Goal: Navigation & Orientation: Find specific page/section

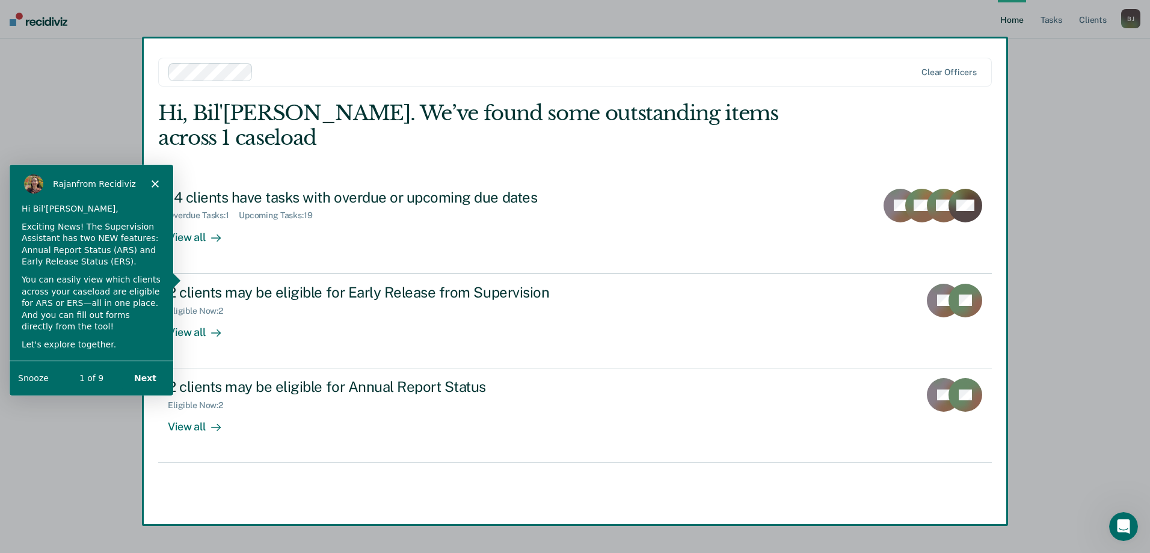
click at [151, 182] on icon "Close" at bounding box center [154, 182] width 7 height 7
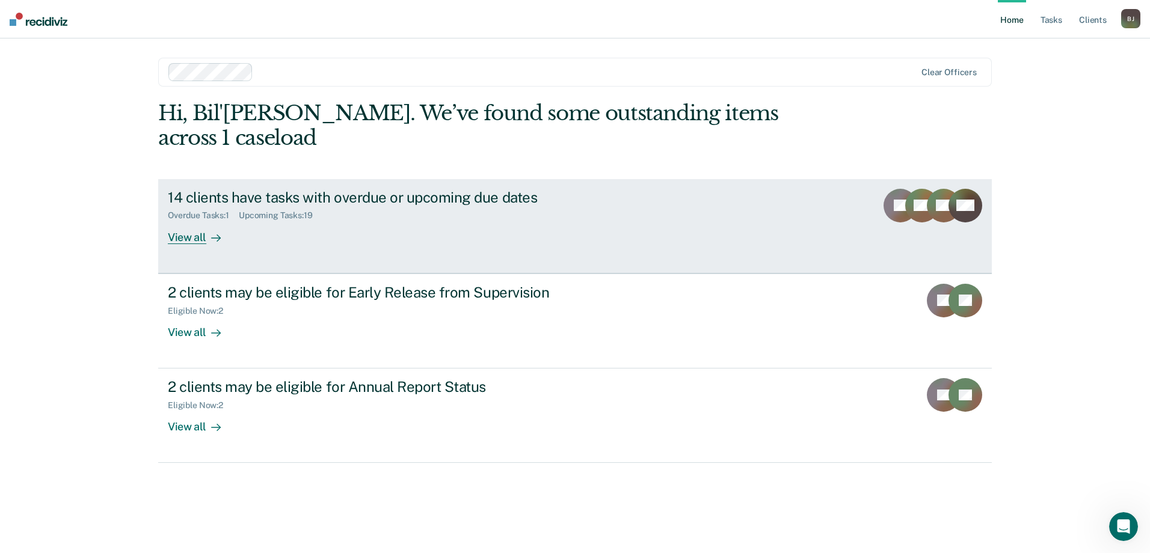
click at [190, 221] on div "View all" at bounding box center [201, 232] width 67 height 23
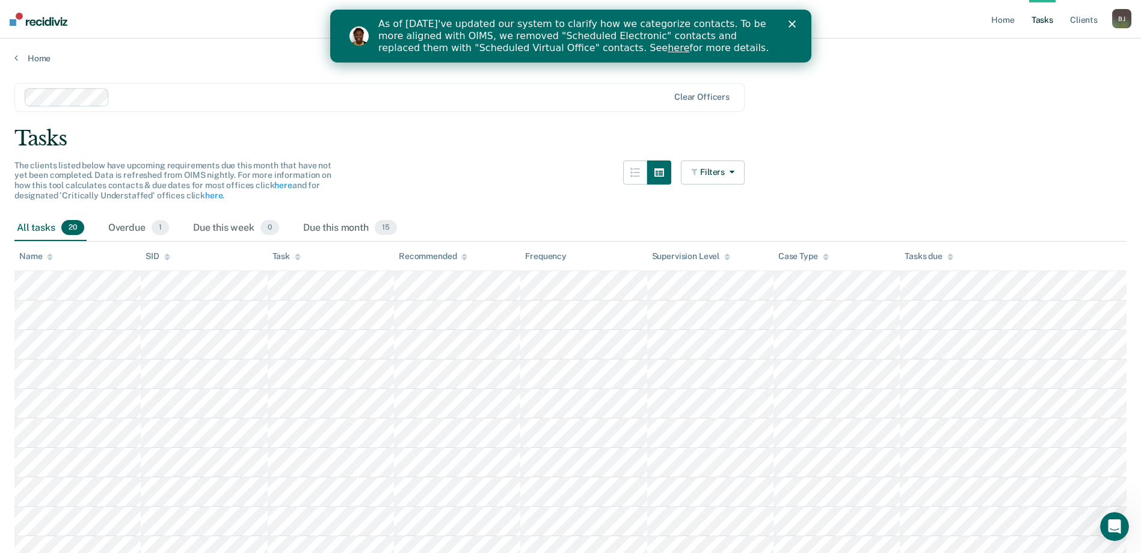
click at [799, 26] on div "Close" at bounding box center [794, 23] width 12 height 7
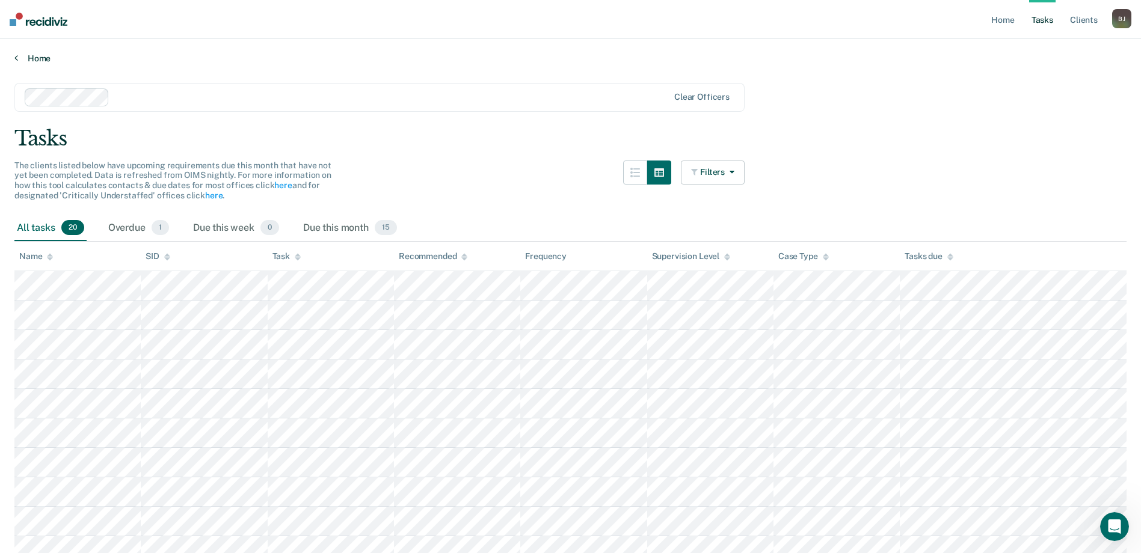
drag, startPoint x: 854, startPoint y: 101, endPoint x: 32, endPoint y: 58, distance: 822.8
click at [32, 58] on link "Home" at bounding box center [570, 58] width 1112 height 11
